Goal: Transaction & Acquisition: Purchase product/service

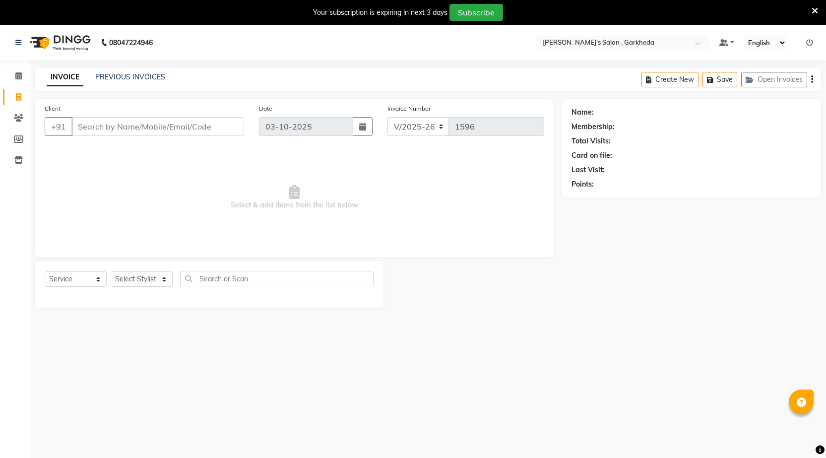
select select "7062"
select select "service"
click at [25, 70] on span at bounding box center [18, 75] width 17 height 11
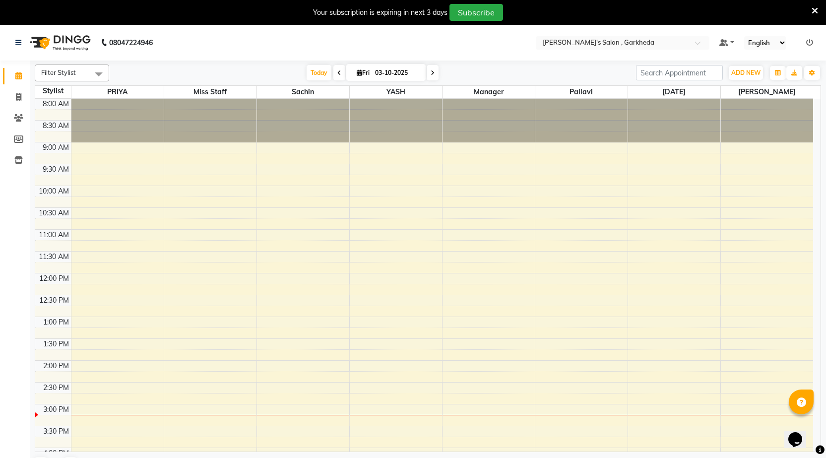
click at [337, 72] on icon at bounding box center [339, 73] width 4 height 6
type input "02-10-2025"
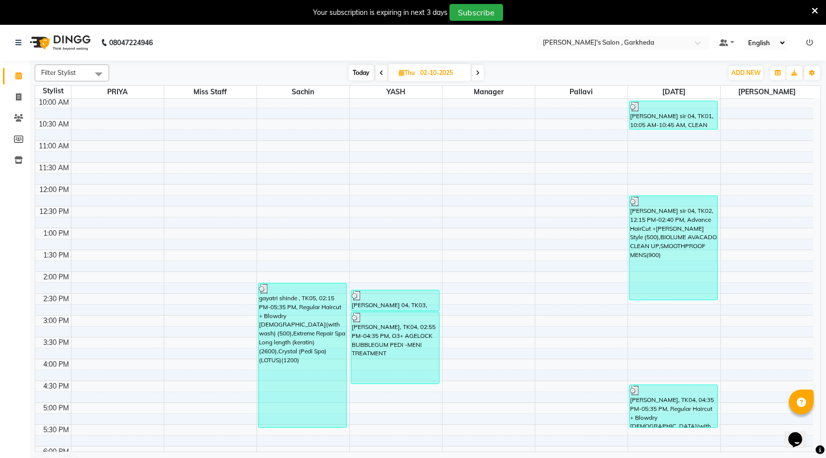
scroll to position [149, 0]
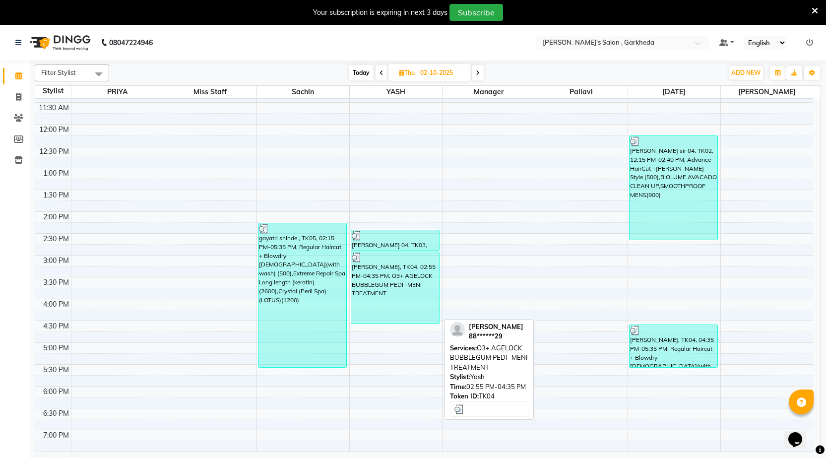
click at [380, 303] on div "[PERSON_NAME], TK04, 02:55 PM-04:35 PM, O3+ AGELOCK BUBBLEGUM PEDI -MENI TREATM…" at bounding box center [395, 287] width 88 height 71
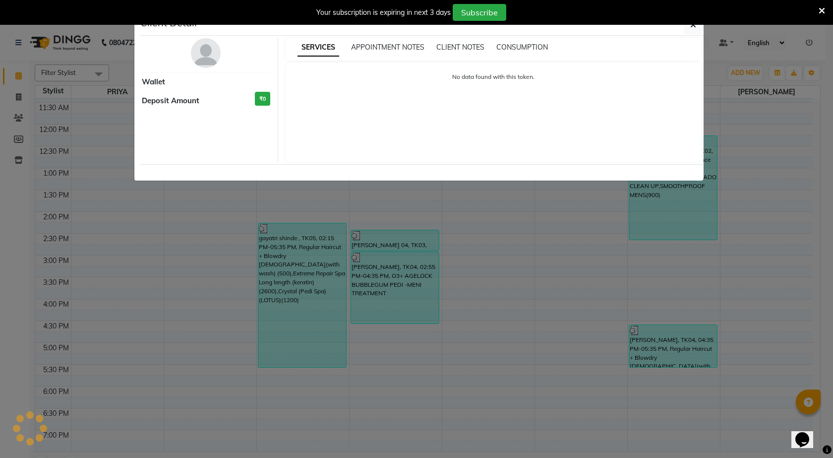
select select "3"
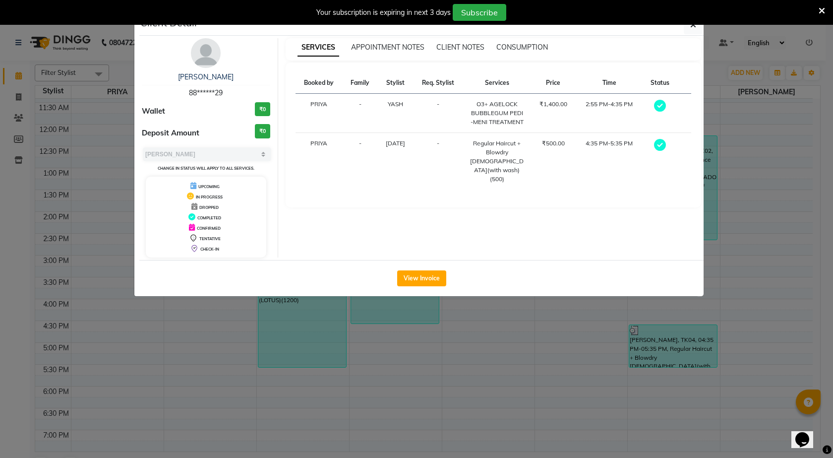
click at [408, 292] on div "View Invoice" at bounding box center [421, 278] width 564 height 36
click at [410, 288] on div "View Invoice" at bounding box center [421, 278] width 564 height 36
click at [400, 275] on button "View Invoice" at bounding box center [421, 278] width 49 height 16
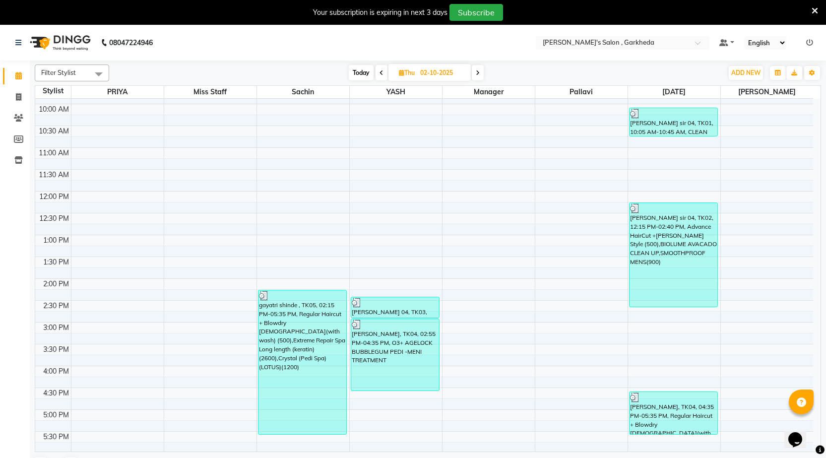
scroll to position [99, 0]
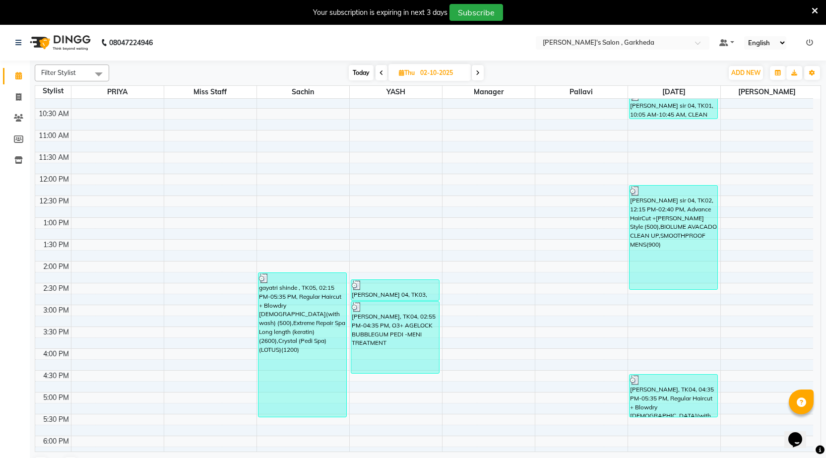
click at [380, 77] on span at bounding box center [381, 72] width 12 height 15
type input "01-10-2025"
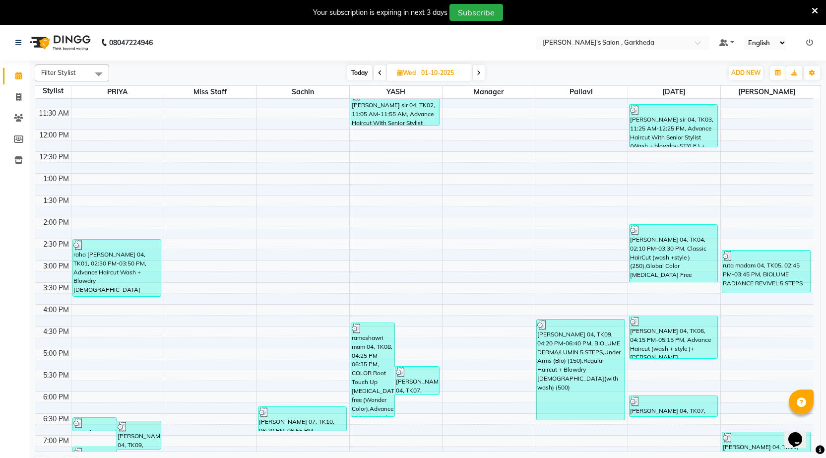
scroll to position [149, 0]
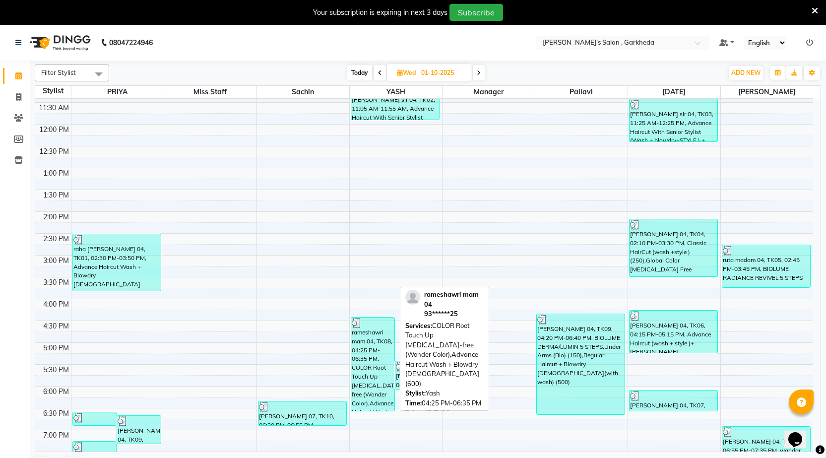
click at [360, 336] on div "rameshawri mam 04, TK08, 04:25 PM-06:35 PM, COLOR Root Touch Up [MEDICAL_DATA]-…" at bounding box center [373, 363] width 44 height 93
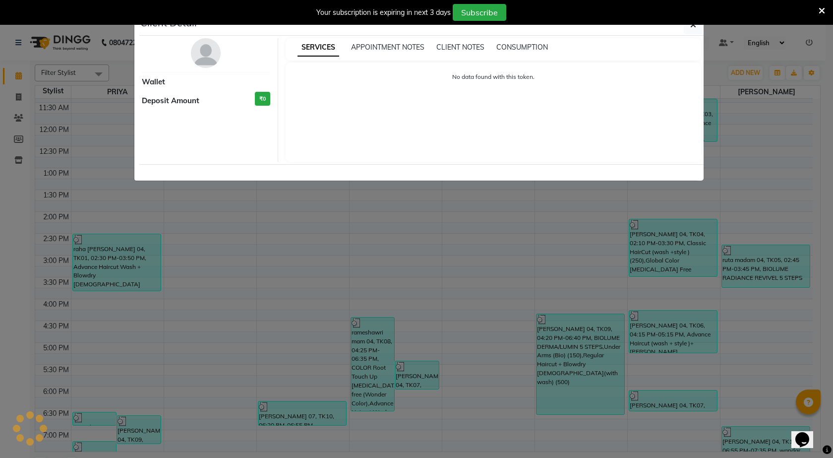
select select "3"
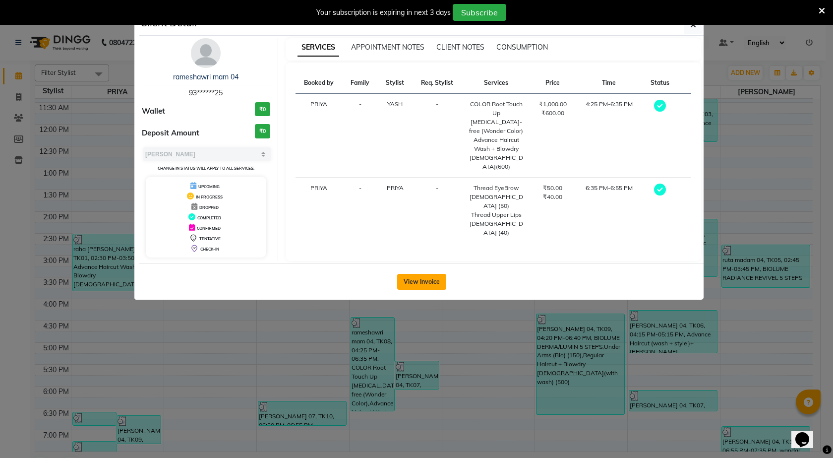
click at [425, 276] on button "View Invoice" at bounding box center [421, 282] width 49 height 16
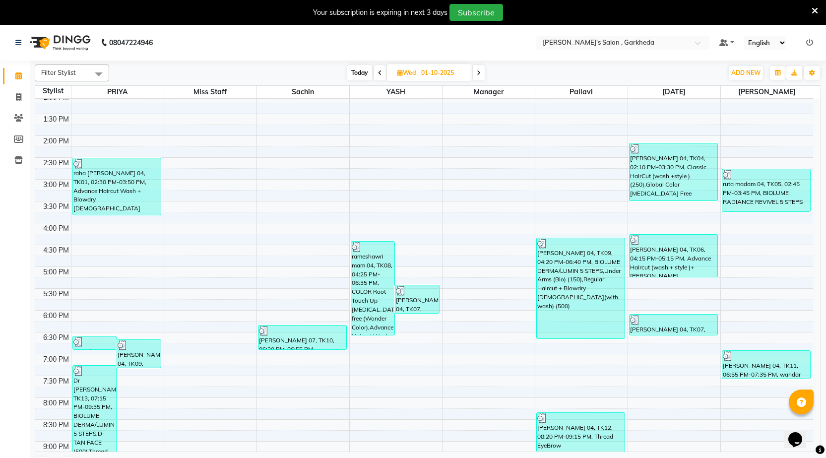
scroll to position [248, 0]
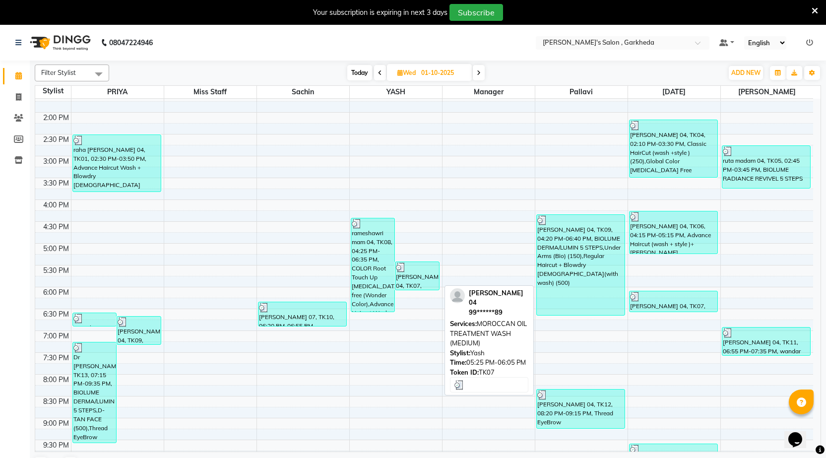
click at [422, 273] on div "[PERSON_NAME] 04, TK07, 05:25 PM-06:05 PM, MOROCCAN OIL TREATMENT WASH (MEDIUM)" at bounding box center [417, 276] width 44 height 28
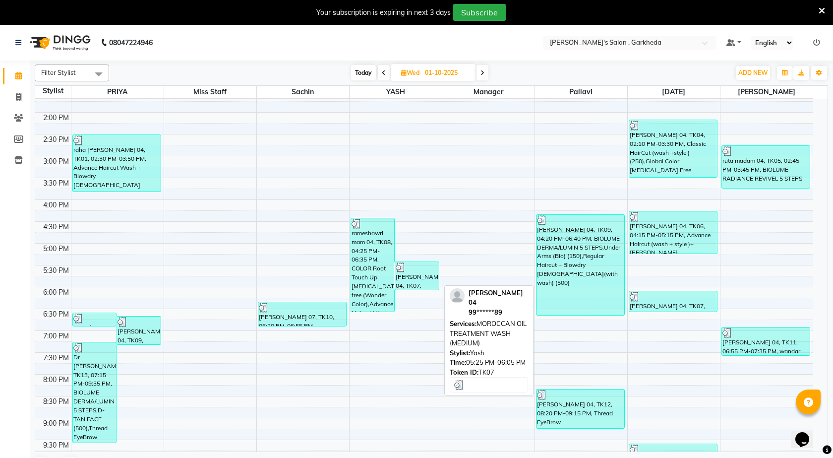
select select "3"
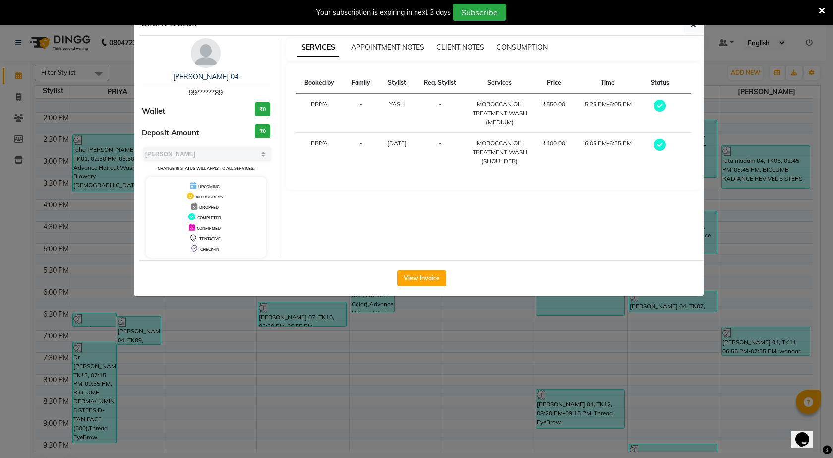
click at [422, 273] on button "View Invoice" at bounding box center [421, 278] width 49 height 16
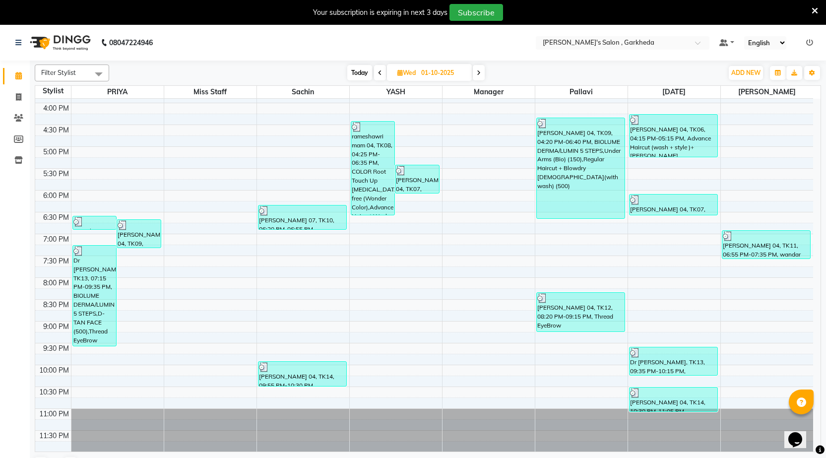
scroll to position [345, 0]
click at [481, 72] on icon at bounding box center [479, 73] width 4 height 6
type input "02-10-2025"
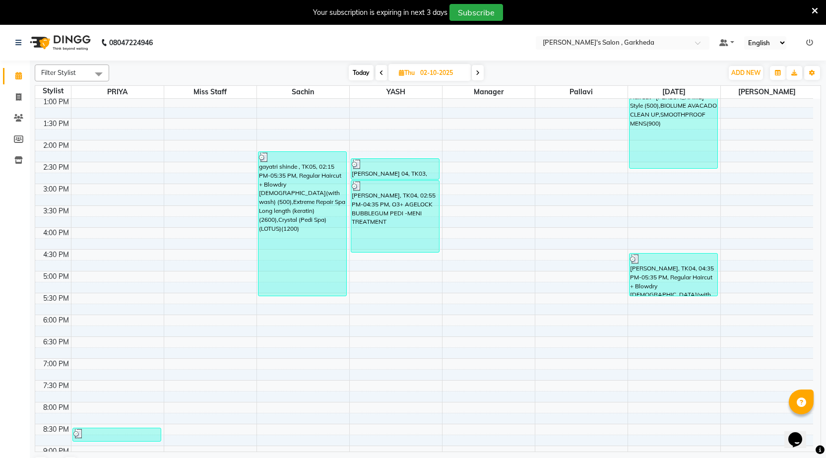
scroll to position [207, 0]
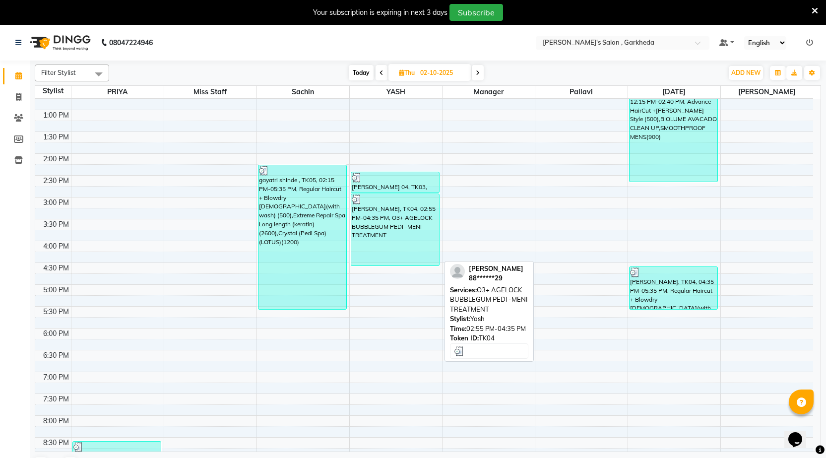
click at [393, 225] on div "[PERSON_NAME], TK04, 02:55 PM-04:35 PM, O3+ AGELOCK BUBBLEGUM PEDI -MENI TREATM…" at bounding box center [395, 229] width 88 height 71
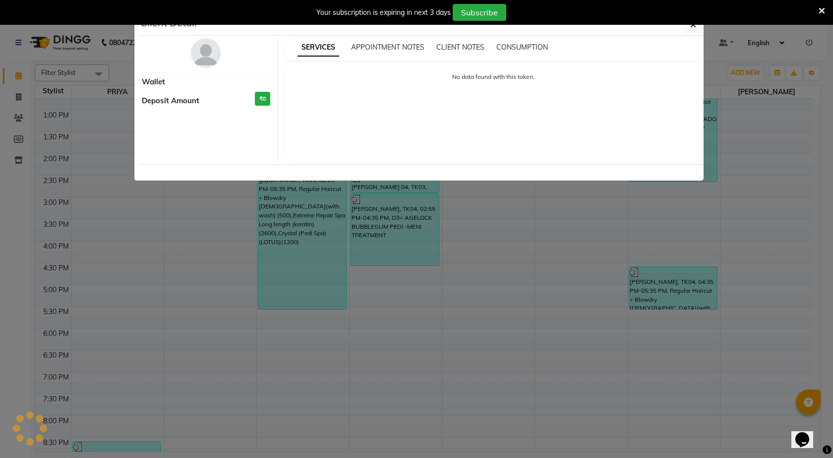
select select "3"
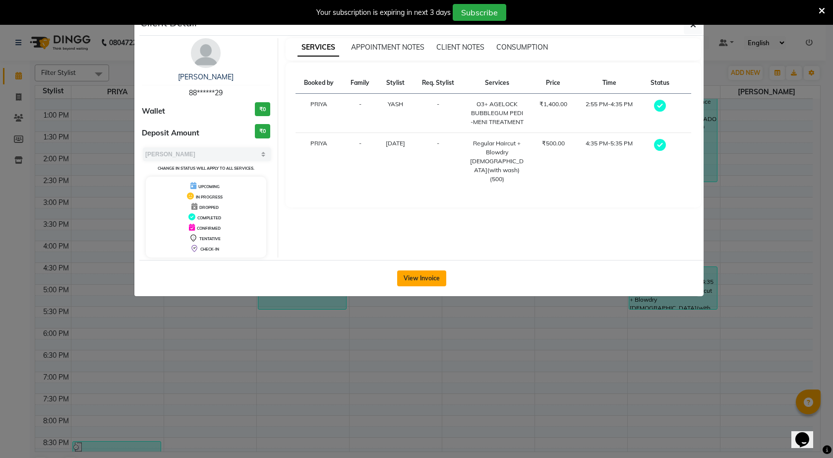
click at [430, 280] on button "View Invoice" at bounding box center [421, 278] width 49 height 16
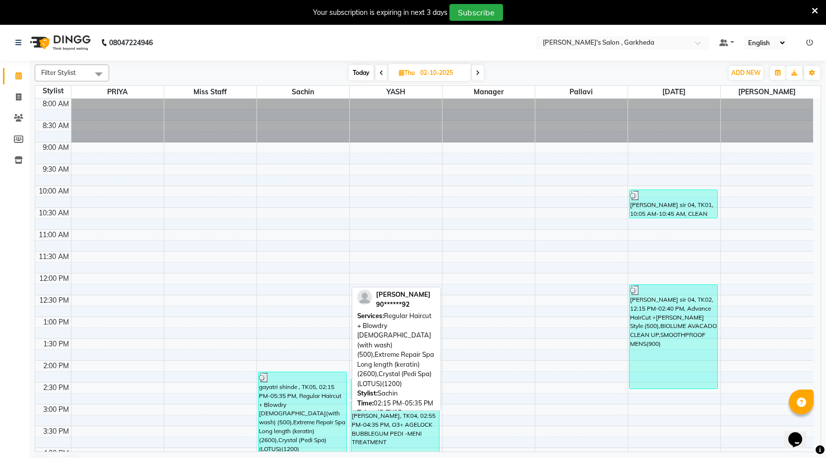
click at [308, 403] on div "gayatri shinde , TK05, 02:15 PM-05:35 PM, Regular Haircut + Blowdry [DEMOGRAPHI…" at bounding box center [302, 444] width 88 height 144
select select "3"
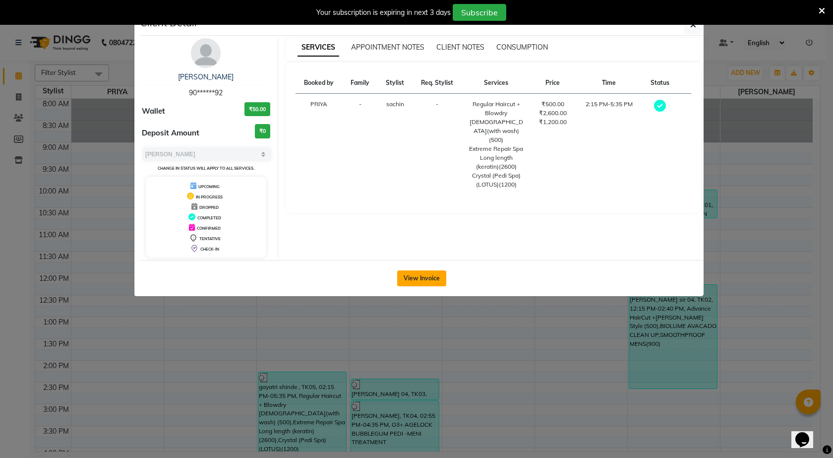
click at [423, 277] on button "View Invoice" at bounding box center [421, 278] width 49 height 16
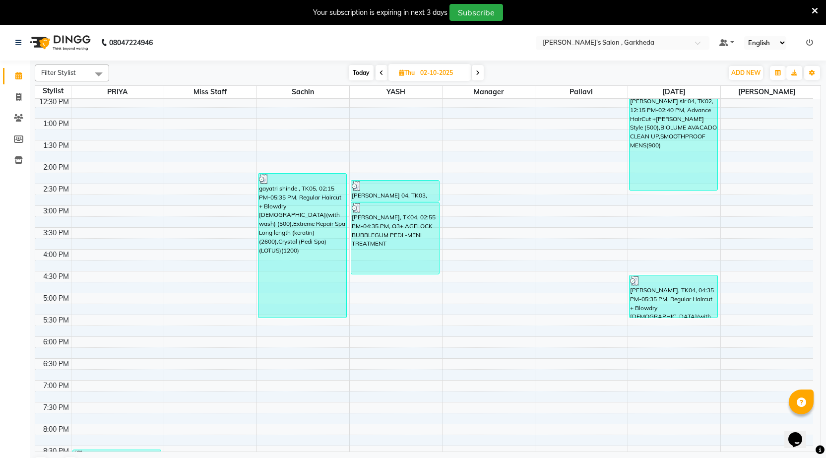
scroll to position [149, 0]
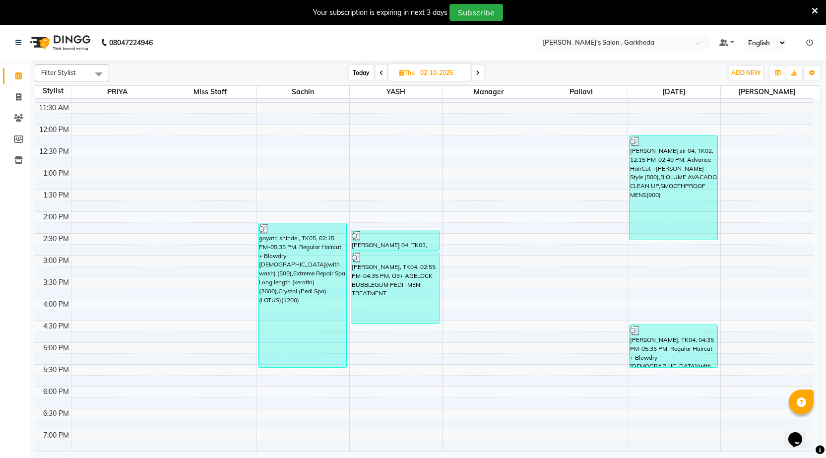
click at [477, 68] on span at bounding box center [478, 72] width 12 height 15
type input "03-10-2025"
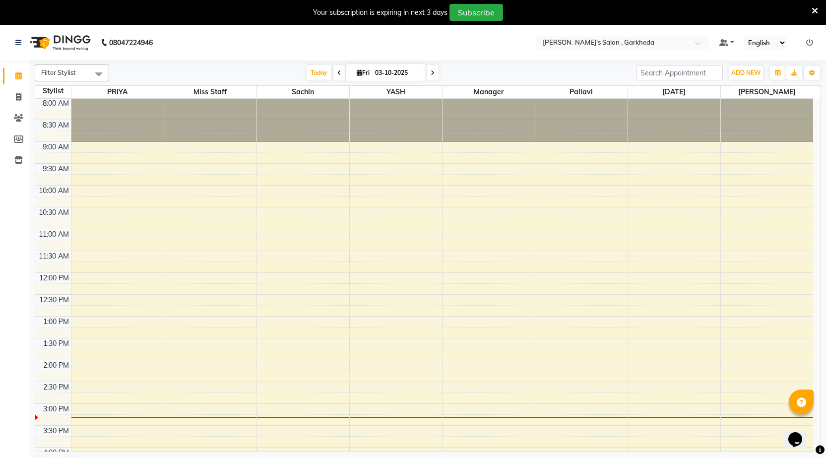
scroll to position [0, 0]
click at [18, 97] on icon at bounding box center [18, 96] width 5 height 7
select select "7062"
select select "service"
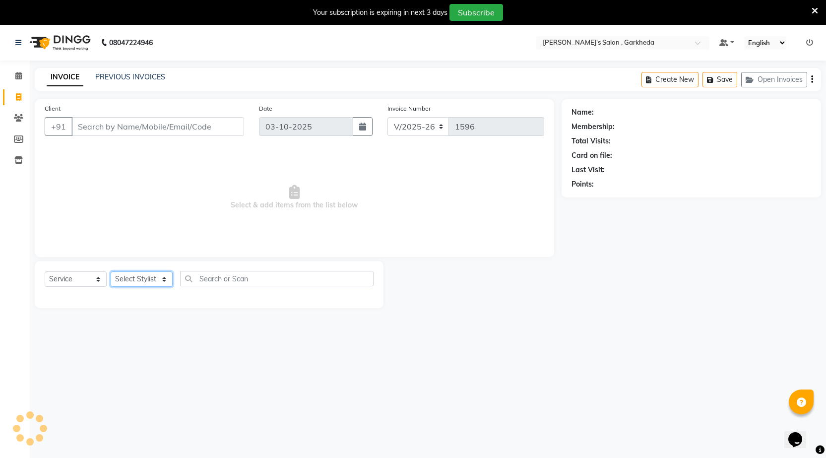
click at [133, 277] on select "Select Stylist [DATE] manager miss staff [PERSON_NAME]" at bounding box center [142, 278] width 62 height 15
select select "72802"
click at [111, 271] on select "Select Stylist [DATE] manager miss staff [PERSON_NAME]" at bounding box center [142, 278] width 62 height 15
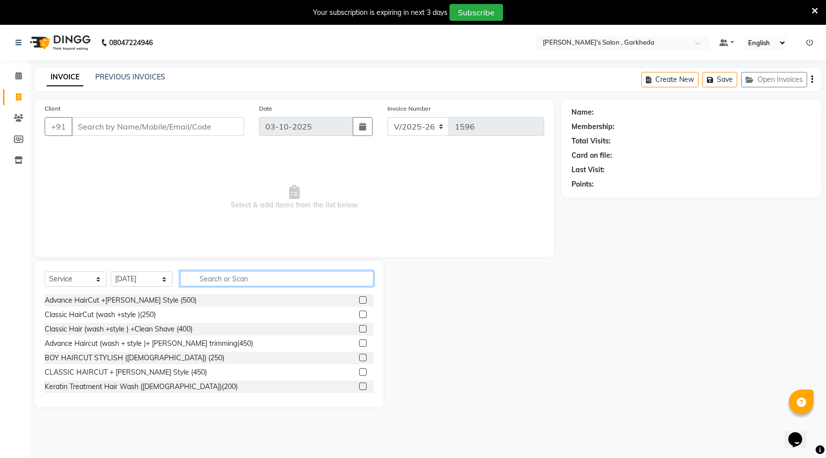
click at [214, 277] on input "text" at bounding box center [276, 278] width 193 height 15
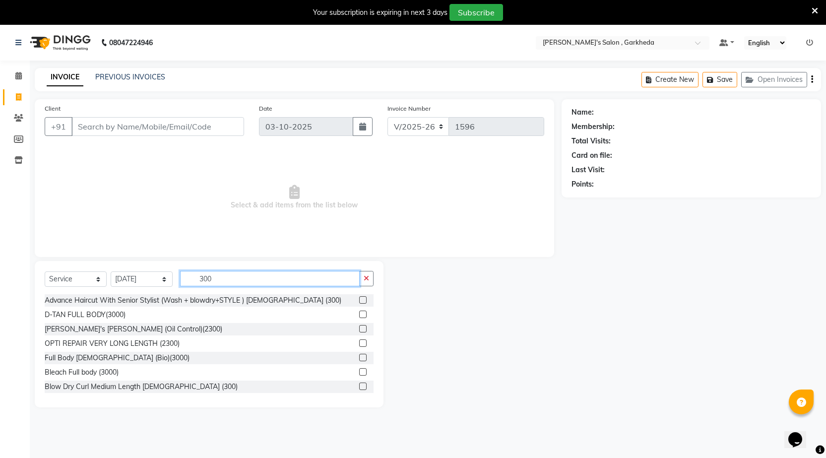
type input "300"
click at [359, 300] on label at bounding box center [362, 299] width 7 height 7
click at [359, 300] on input "checkbox" at bounding box center [362, 300] width 6 height 6
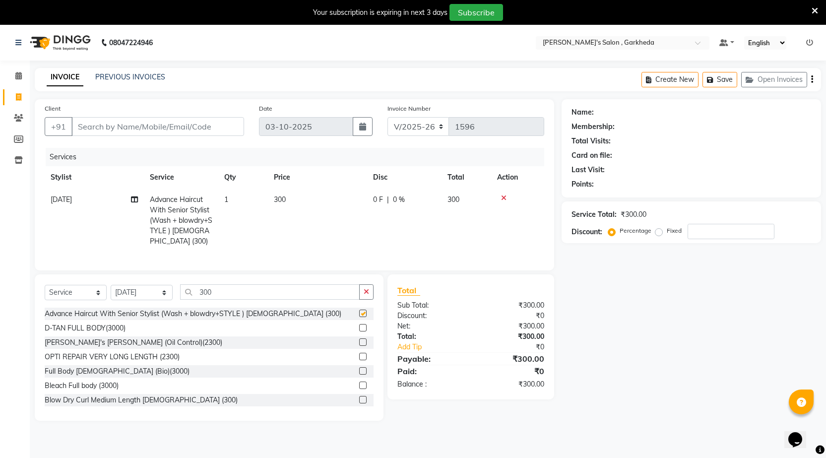
checkbox input "false"
drag, startPoint x: 190, startPoint y: 125, endPoint x: 191, endPoint y: 132, distance: 7.0
click at [190, 131] on input "Client" at bounding box center [157, 126] width 173 height 19
type input "a"
type input "0"
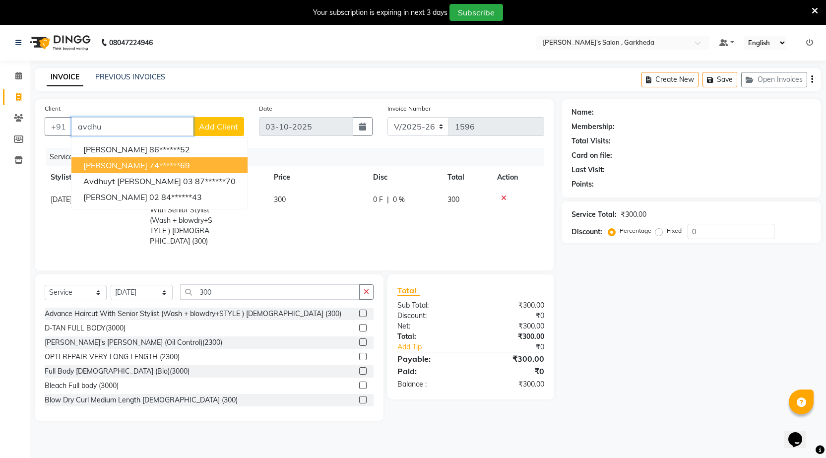
click at [154, 168] on ngb-highlight "74******69" at bounding box center [169, 165] width 41 height 10
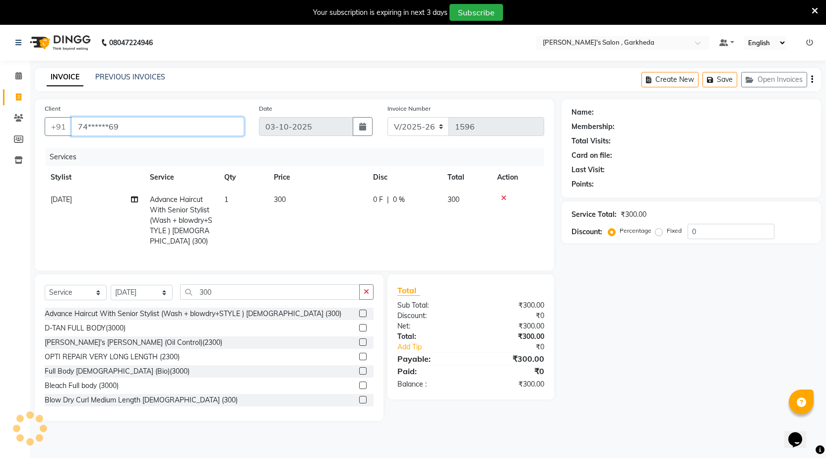
type input "74******69"
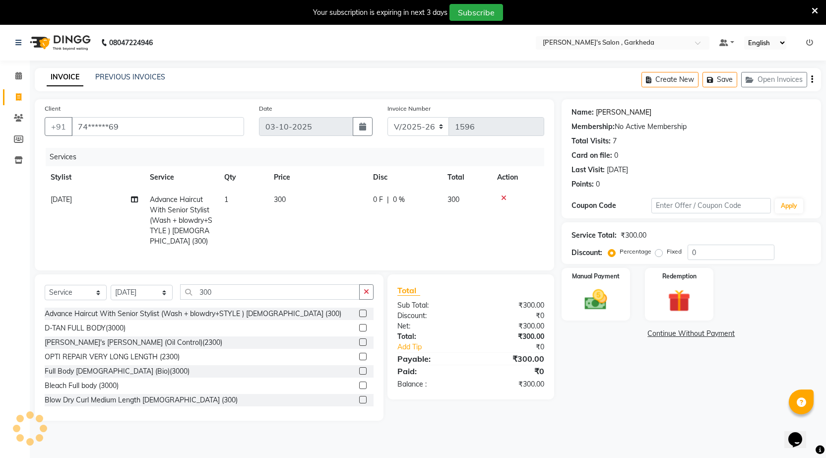
click at [607, 111] on link "[PERSON_NAME]" at bounding box center [624, 112] width 56 height 10
click at [581, 285] on div "Manual Payment" at bounding box center [595, 294] width 71 height 55
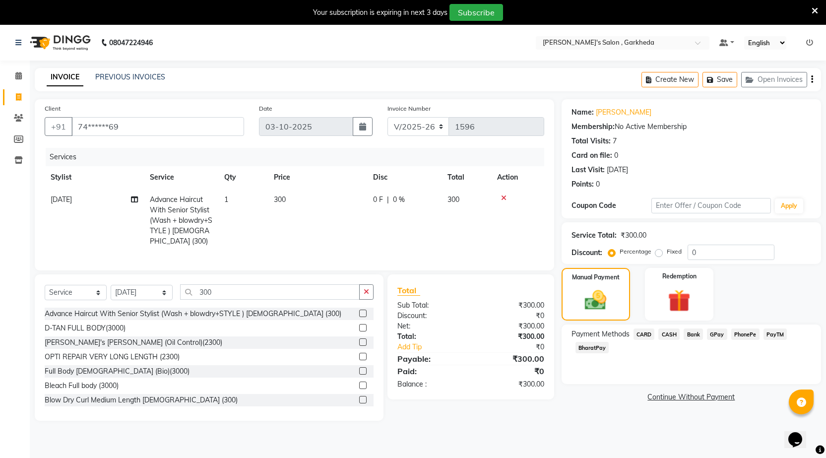
click at [671, 332] on span "CASH" at bounding box center [668, 333] width 21 height 11
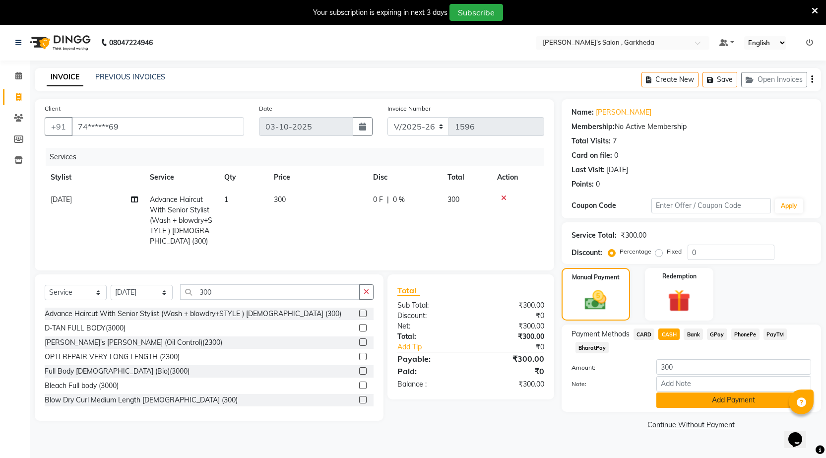
click at [676, 404] on button "Add Payment" at bounding box center [733, 399] width 155 height 15
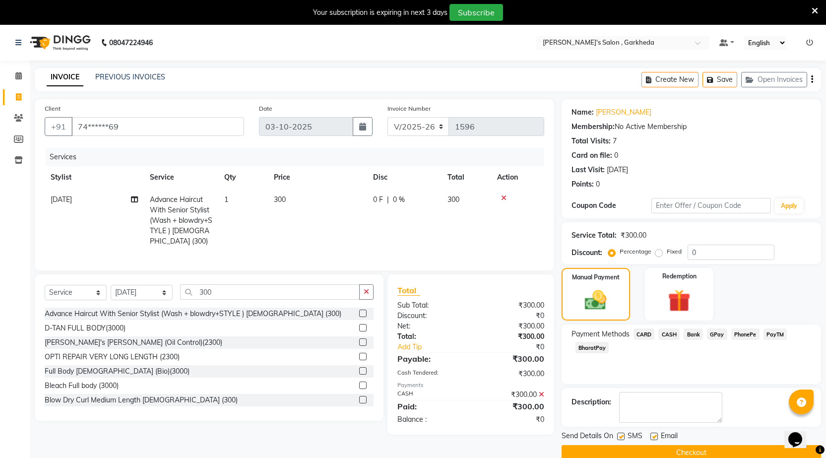
scroll to position [25, 0]
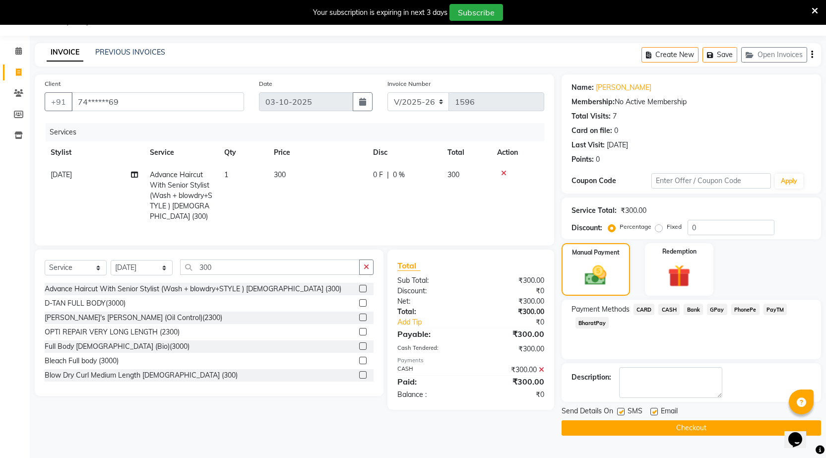
click at [629, 431] on button "Checkout" at bounding box center [690, 427] width 259 height 15
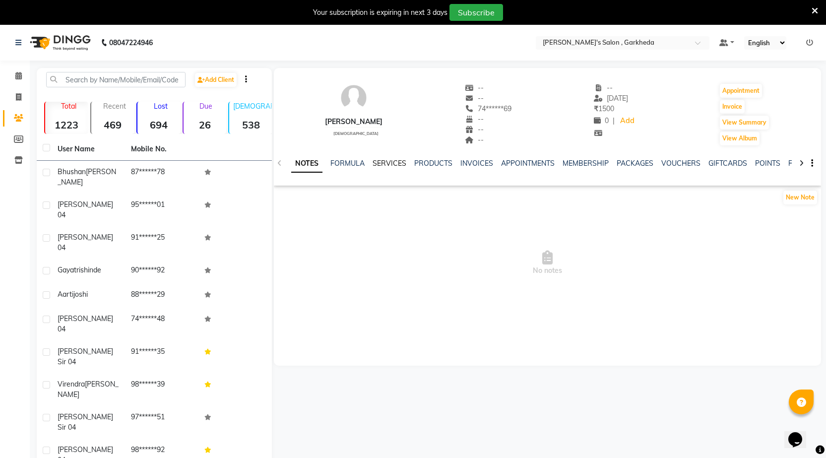
click at [391, 164] on link "SERVICES" at bounding box center [389, 163] width 34 height 9
click at [468, 161] on link "INVOICES" at bounding box center [468, 163] width 33 height 9
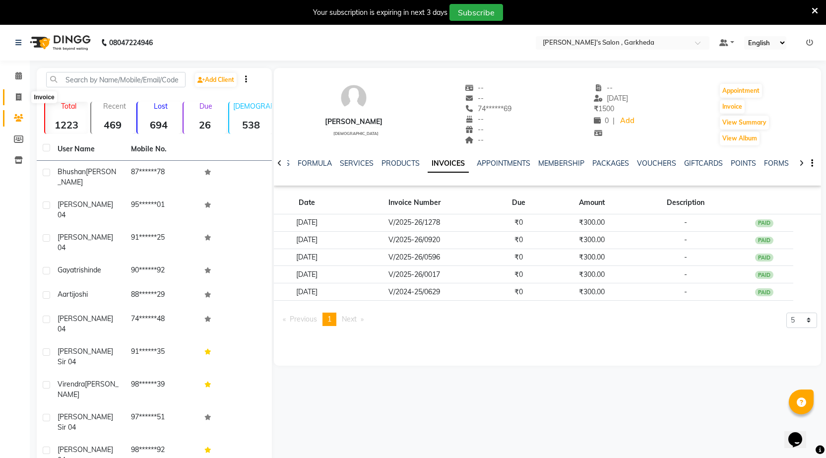
click at [18, 96] on icon at bounding box center [18, 96] width 5 height 7
select select "service"
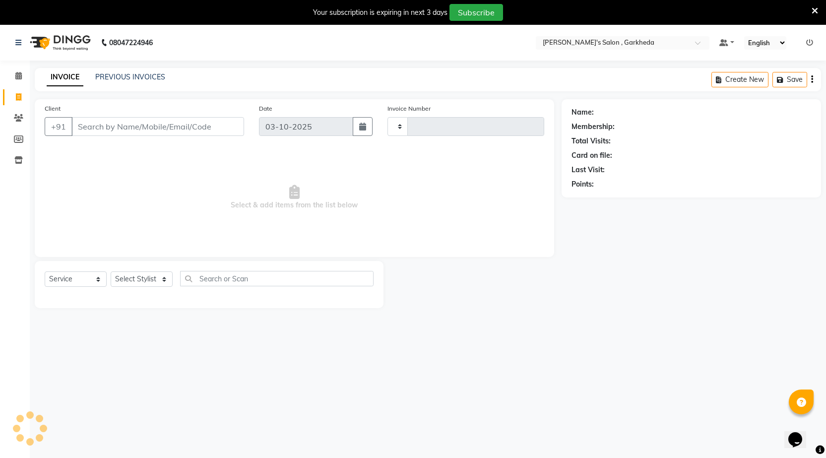
type input "1596"
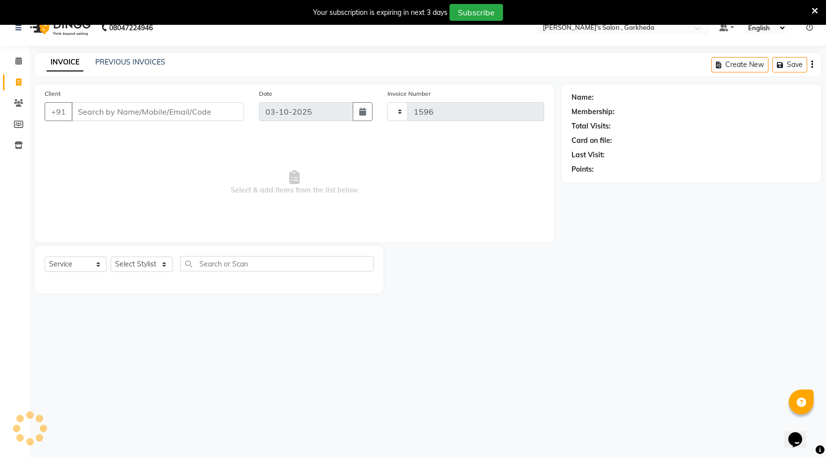
select select "7062"
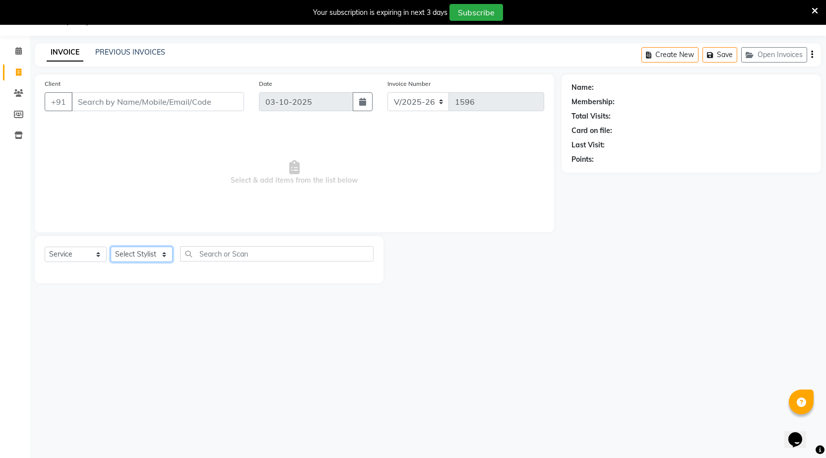
click at [148, 248] on select "Select Stylist [DATE] manager miss staff [PERSON_NAME]" at bounding box center [142, 253] width 62 height 15
select select "72802"
click at [111, 246] on select "Select Stylist [DATE] manager miss staff [PERSON_NAME]" at bounding box center [142, 253] width 62 height 15
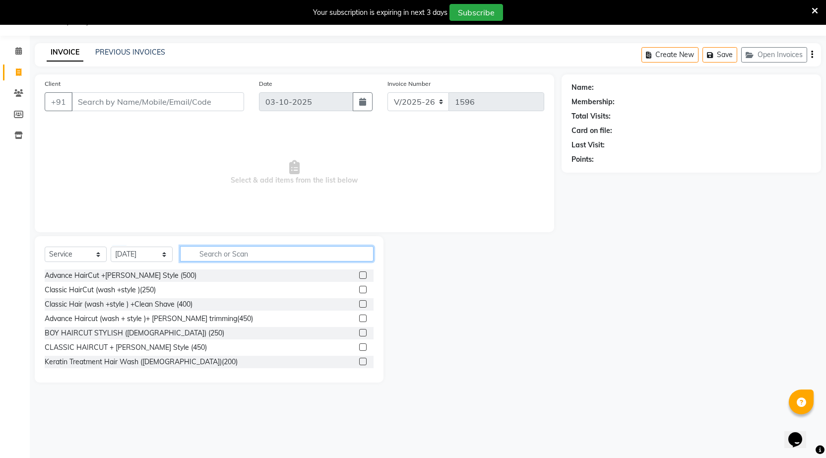
click at [207, 257] on input "text" at bounding box center [276, 253] width 193 height 15
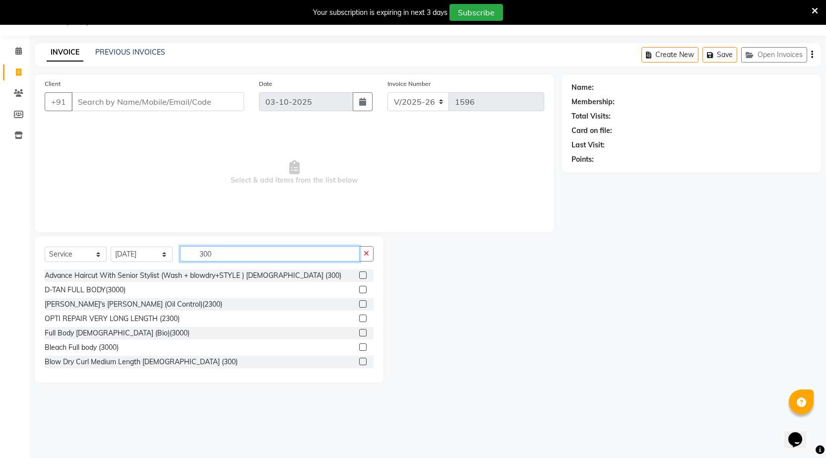
type input "300"
click at [359, 275] on label at bounding box center [362, 274] width 7 height 7
click at [359, 275] on input "checkbox" at bounding box center [362, 275] width 6 height 6
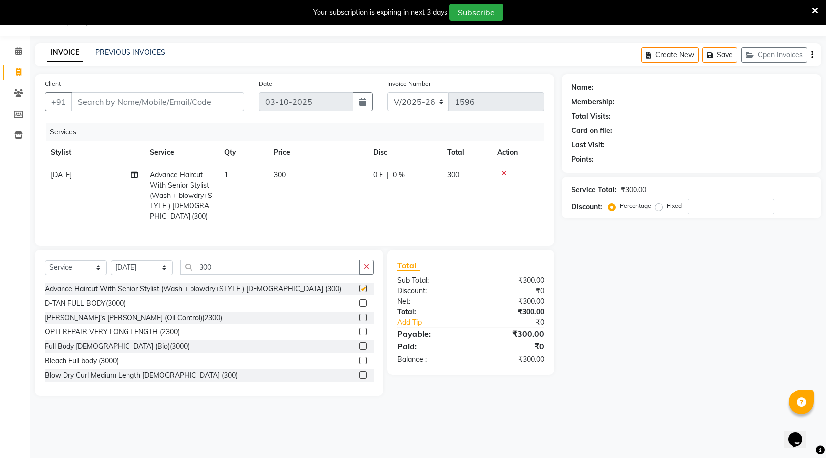
checkbox input "false"
click at [215, 90] on div "Client +91" at bounding box center [144, 98] width 214 height 41
click at [215, 91] on div "Client +91" at bounding box center [144, 98] width 214 height 41
click at [213, 106] on input "Client" at bounding box center [157, 101] width 173 height 19
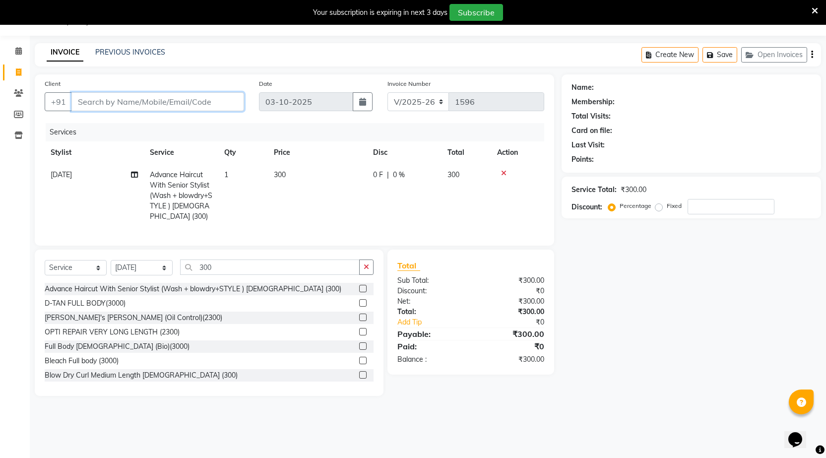
type input "a"
type input "0"
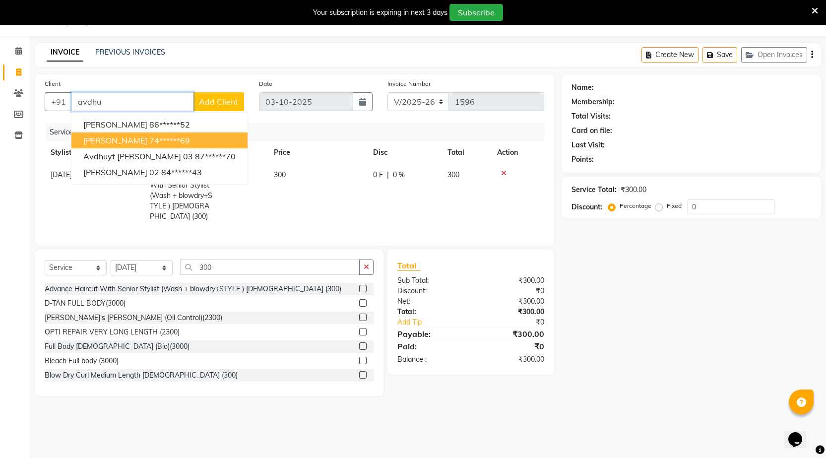
click at [161, 137] on ngb-highlight "74******69" at bounding box center [169, 140] width 41 height 10
type input "74******69"
